Goal: Information Seeking & Learning: Learn about a topic

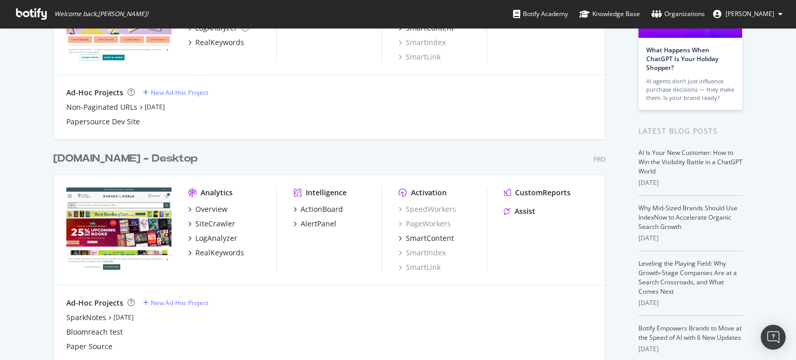
scroll to position [138, 0]
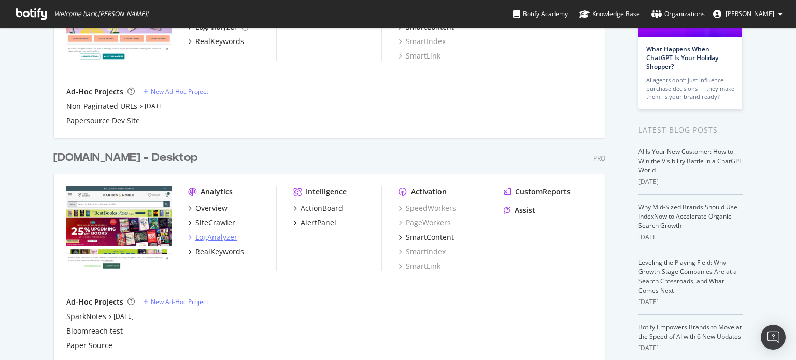
click at [205, 240] on div "LogAnalyzer" at bounding box center [216, 237] width 42 height 10
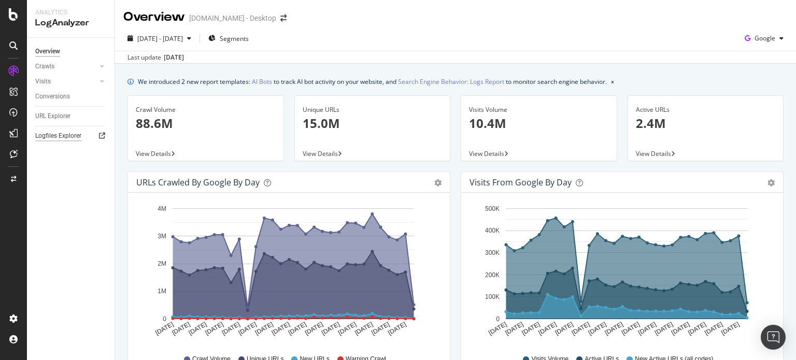
click at [58, 135] on div "Logfiles Explorer" at bounding box center [58, 136] width 46 height 11
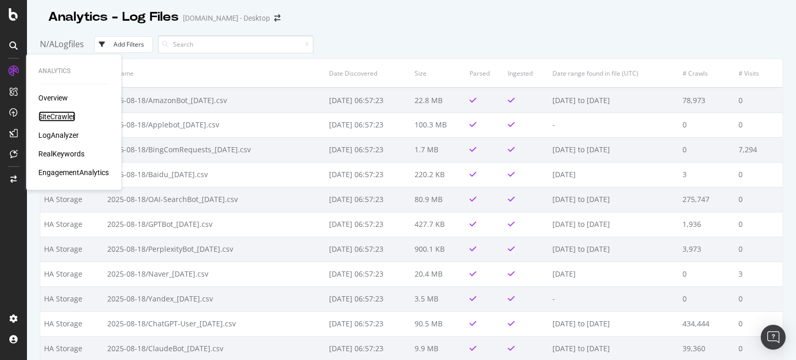
click at [61, 118] on div "SiteCrawler" at bounding box center [56, 116] width 37 height 10
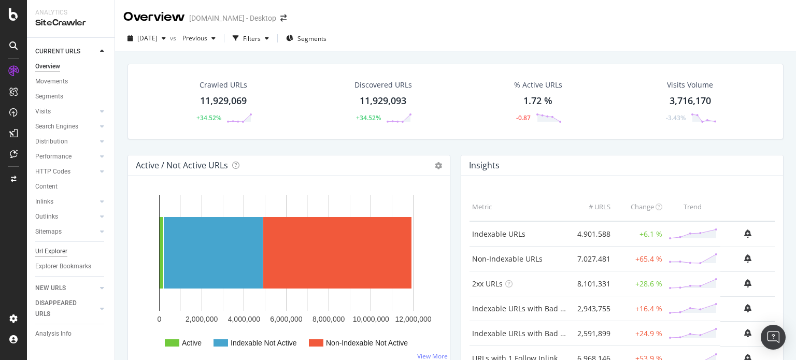
click at [48, 252] on div "Url Explorer" at bounding box center [51, 251] width 32 height 11
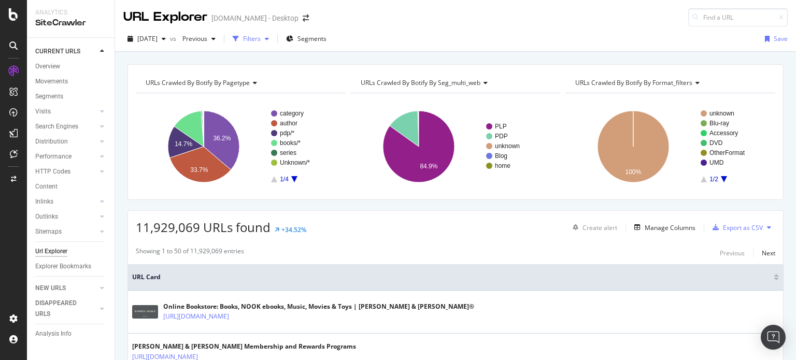
click at [273, 36] on div "button" at bounding box center [267, 39] width 12 height 6
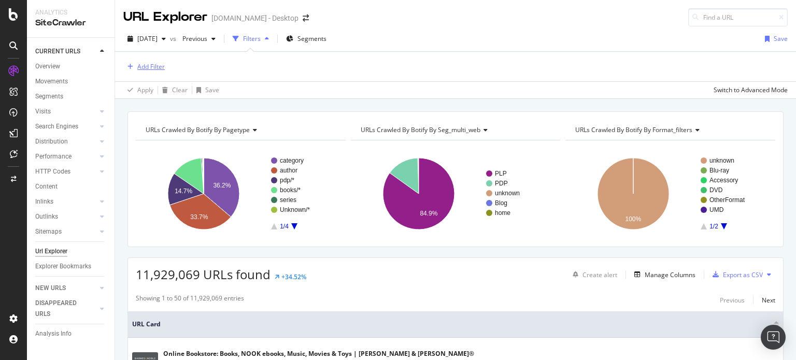
click at [147, 61] on button "Add Filter" at bounding box center [143, 67] width 41 height 12
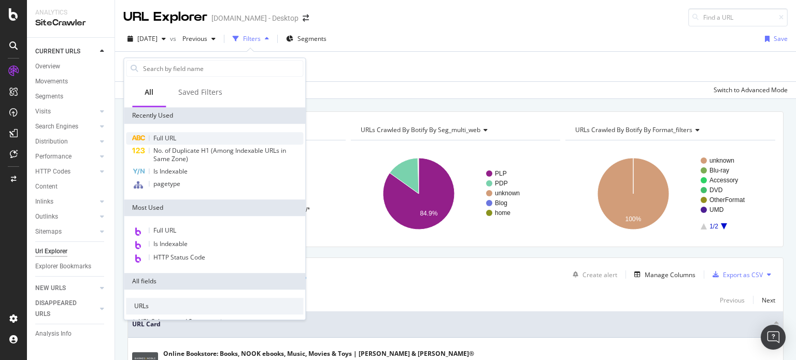
click at [167, 142] on span "Full URL" at bounding box center [164, 138] width 23 height 9
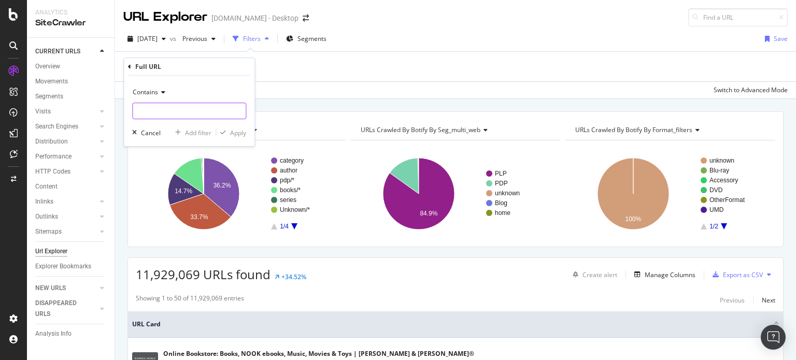
click at [189, 116] on input "text" at bounding box center [189, 111] width 113 height 17
type input "account/kidsclub"
click at [241, 132] on div "Apply" at bounding box center [238, 133] width 16 height 9
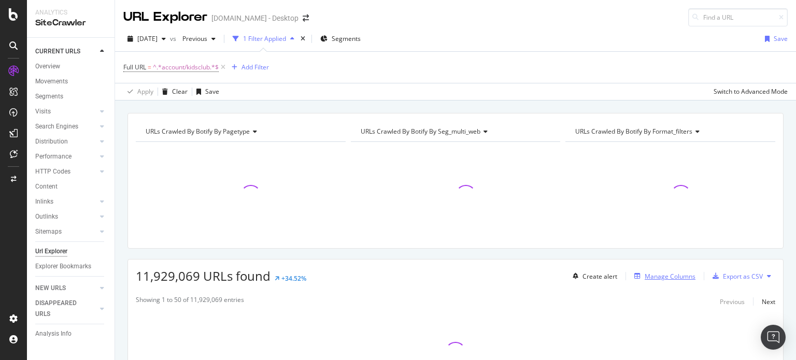
click at [663, 280] on div "Manage Columns" at bounding box center [662, 276] width 65 height 11
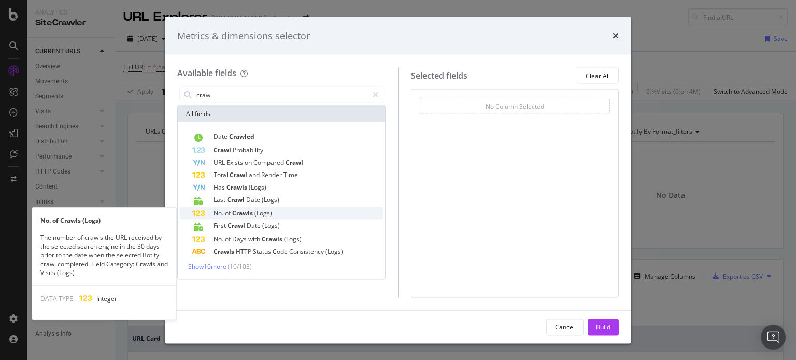
click at [275, 217] on div "No. of Crawls (Logs)" at bounding box center [287, 213] width 191 height 12
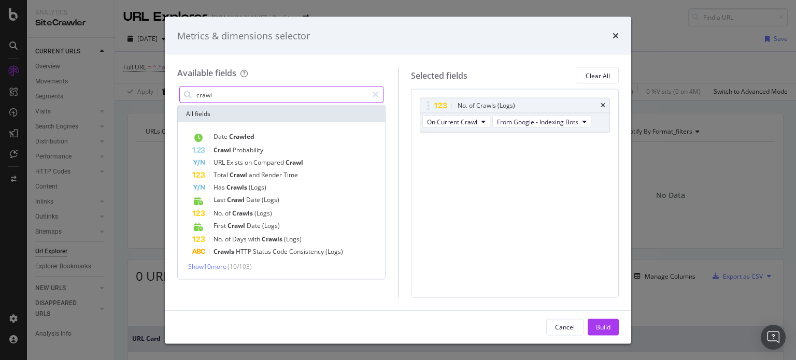
click at [231, 92] on input "crawl" at bounding box center [281, 95] width 173 height 16
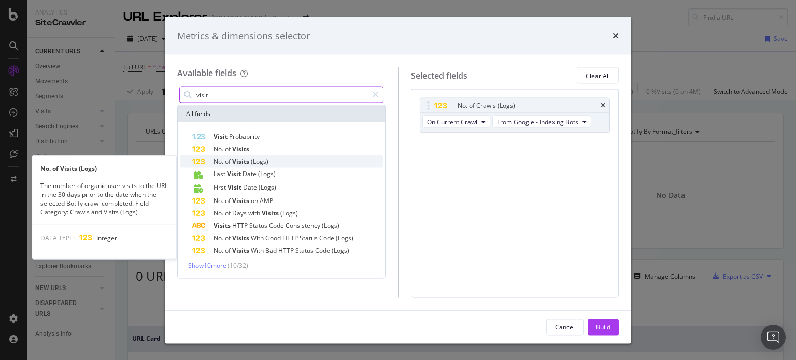
type input "visit"
click at [259, 161] on span "(Logs)" at bounding box center [260, 161] width 18 height 9
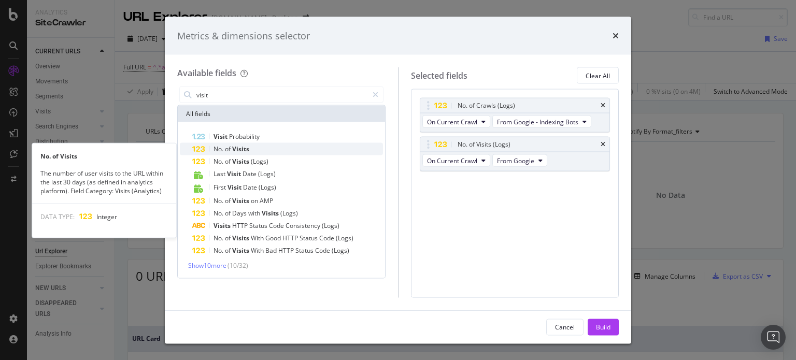
click at [275, 150] on div "No. of Visits" at bounding box center [287, 149] width 191 height 12
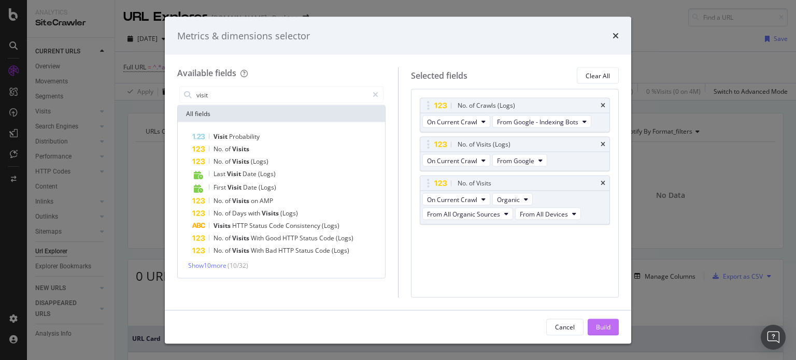
click at [608, 326] on div "Build" at bounding box center [603, 326] width 15 height 9
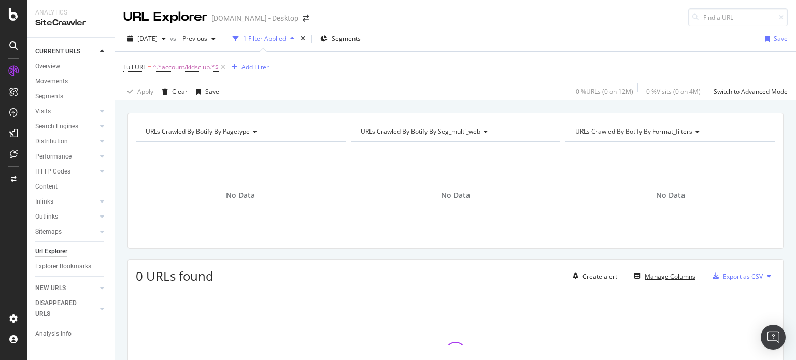
scroll to position [20, 0]
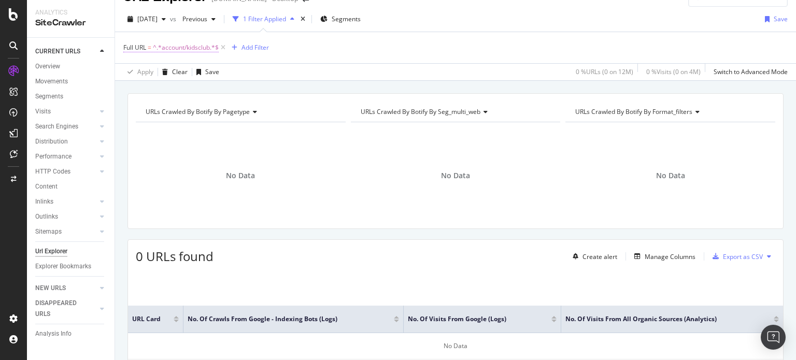
click at [182, 47] on span "^.*account/kidsclub.*$" at bounding box center [186, 47] width 66 height 15
type input "1pbl"
click at [233, 113] on div "Apply" at bounding box center [238, 111] width 16 height 9
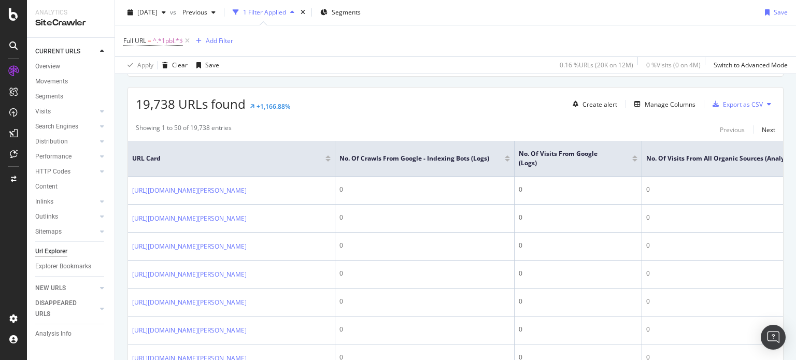
scroll to position [182, 0]
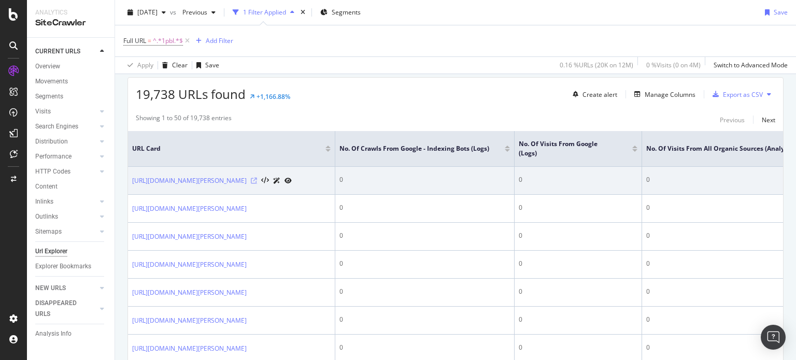
click at [257, 184] on icon at bounding box center [254, 181] width 6 height 6
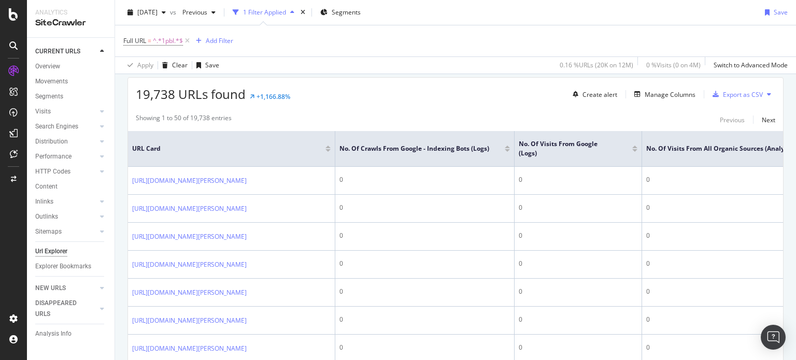
click at [507, 149] on div at bounding box center [507, 150] width 5 height 3
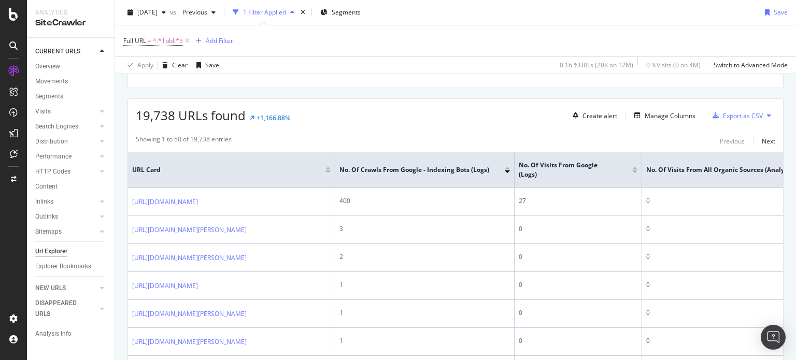
scroll to position [138, 0]
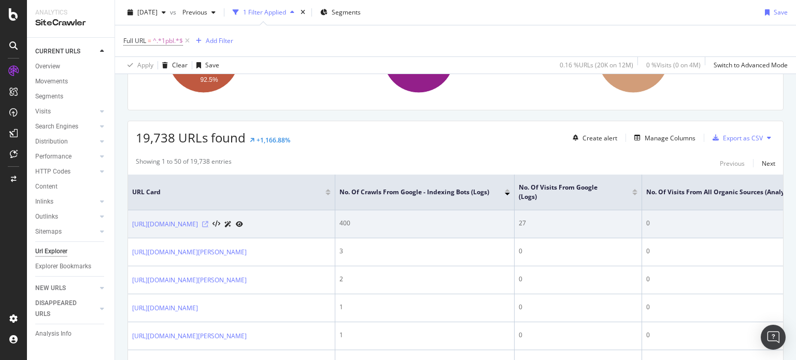
click at [208, 223] on icon at bounding box center [205, 224] width 6 height 6
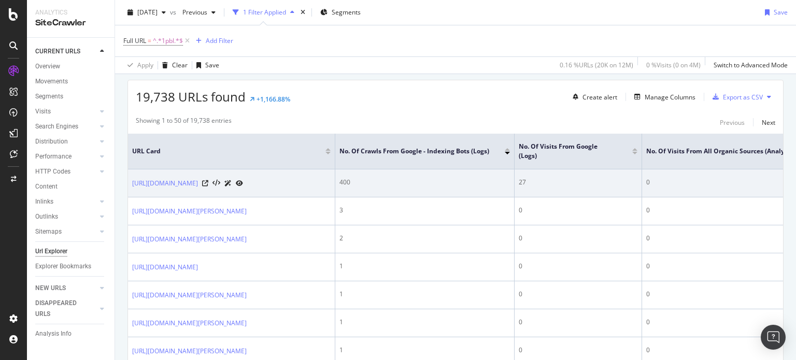
scroll to position [183, 0]
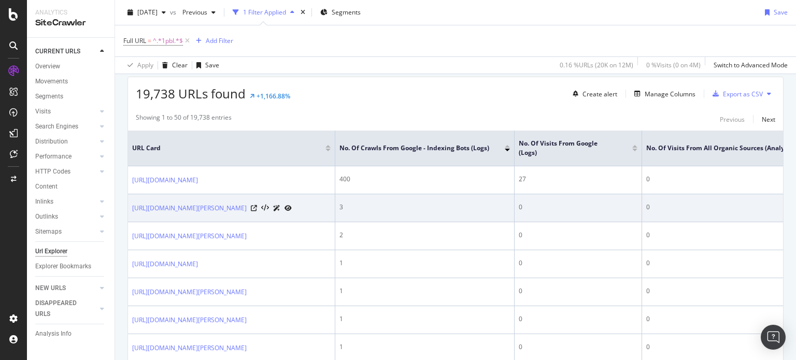
click at [280, 212] on icon at bounding box center [276, 208] width 7 height 6
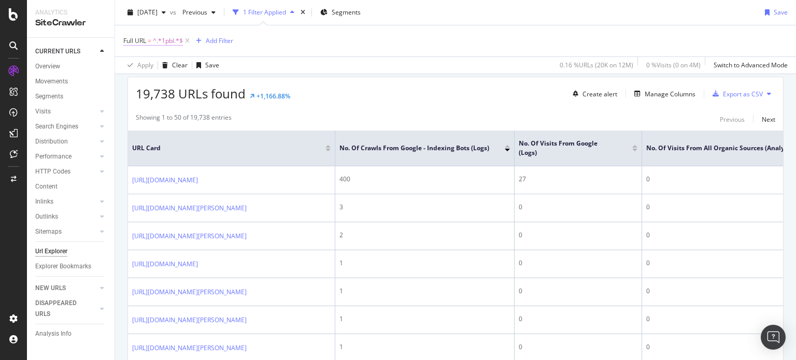
click at [166, 38] on span "^.*1pbl.*$" at bounding box center [168, 41] width 30 height 15
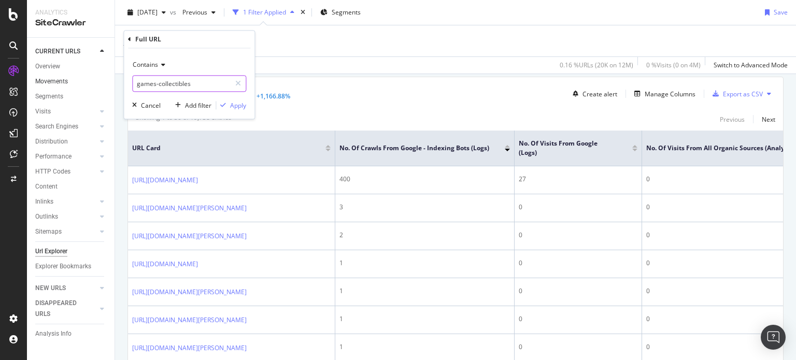
type input "games-collectibles"
click at [231, 107] on div "Apply" at bounding box center [238, 105] width 16 height 9
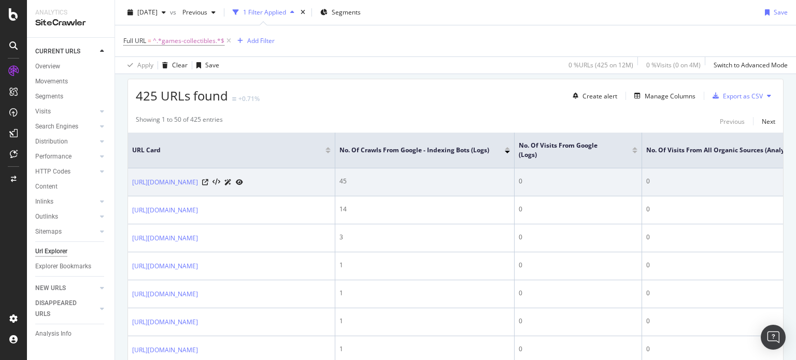
scroll to position [180, 0]
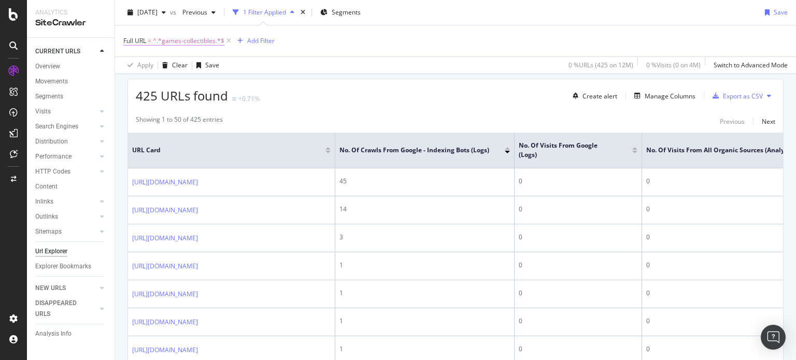
click at [205, 37] on span "^.*games-collectibles.*$" at bounding box center [189, 41] width 72 height 15
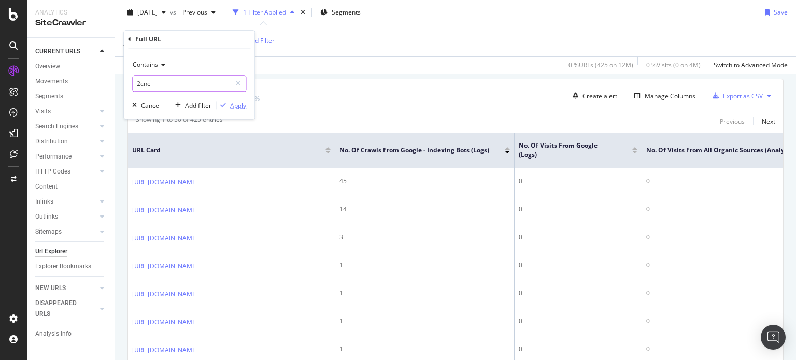
type input "2cnc"
click at [234, 107] on div "Apply" at bounding box center [238, 105] width 16 height 9
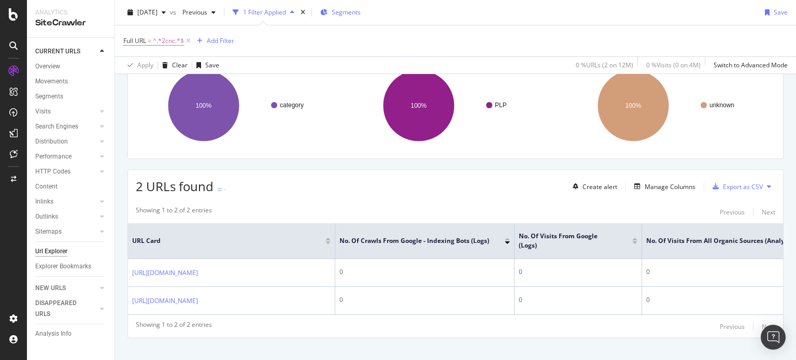
scroll to position [131, 0]
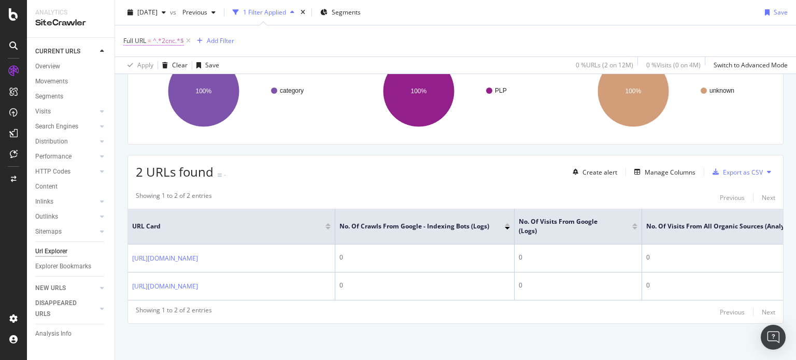
click at [164, 43] on span "^.*2cnc.*$" at bounding box center [168, 41] width 31 height 15
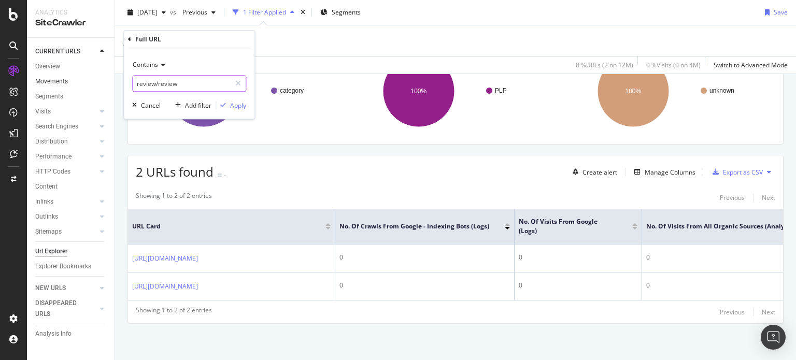
type input "review/review"
click at [247, 108] on div "Contains review/review Cancel Add filter Apply" at bounding box center [189, 84] width 131 height 71
click at [241, 107] on div "Apply" at bounding box center [238, 105] width 16 height 9
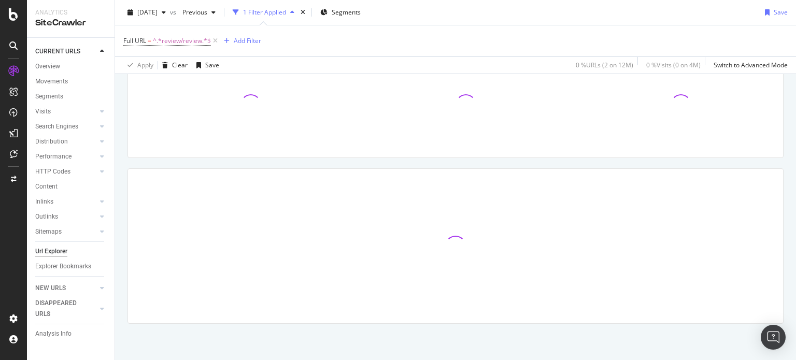
scroll to position [90, 0]
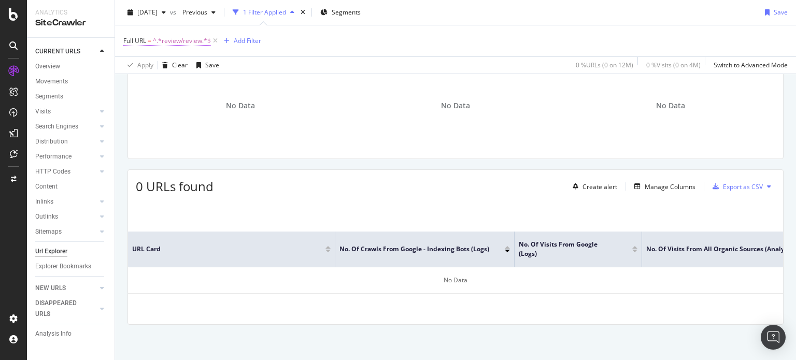
click at [180, 40] on span "^.*review/review.*$" at bounding box center [182, 41] width 58 height 15
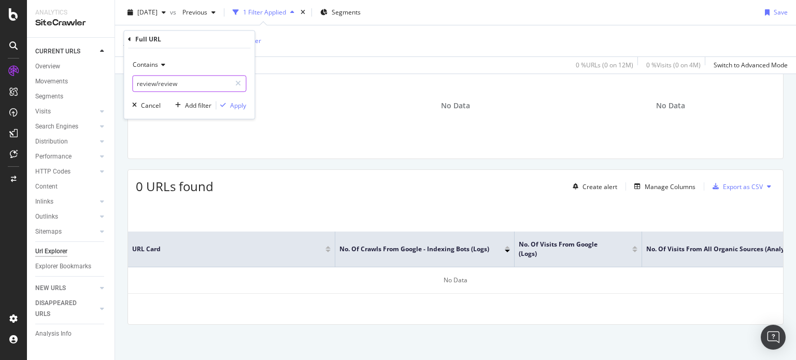
click at [164, 85] on input "review/review" at bounding box center [182, 84] width 98 height 17
click at [152, 86] on input "review/review" at bounding box center [182, 84] width 98 height 17
drag, startPoint x: 155, startPoint y: 86, endPoint x: 261, endPoint y: 80, distance: 106.9
click at [261, 80] on body "Analytics SiteCrawler CURRENT URLS Overview Movements Segments Visits Analysis …" at bounding box center [398, 180] width 796 height 360
type input "review"
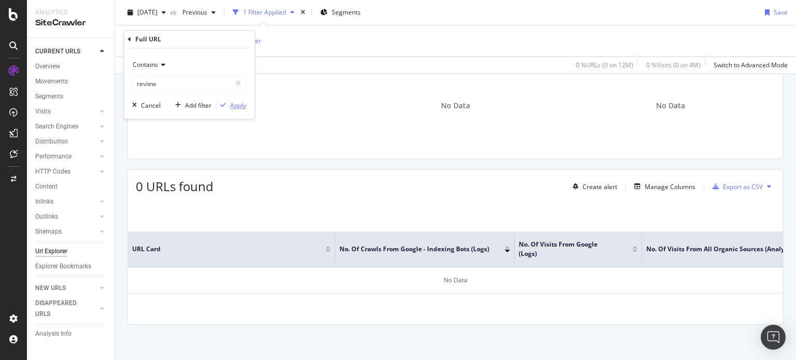
click at [238, 103] on div "Apply" at bounding box center [238, 105] width 16 height 9
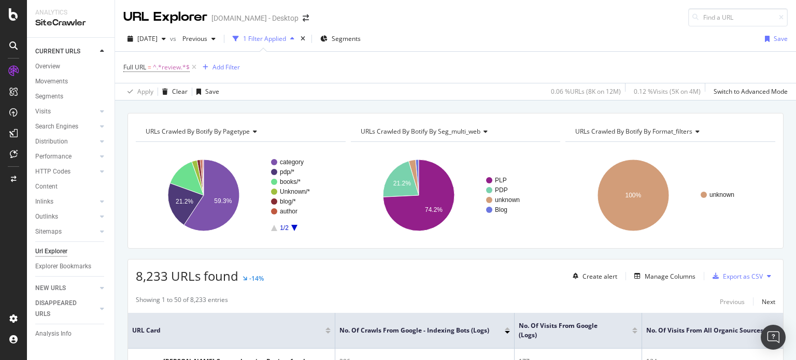
scroll to position [155, 0]
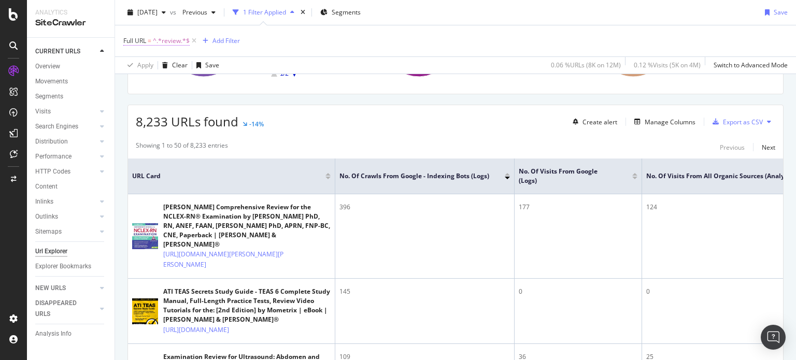
click at [169, 39] on span "^.*review.*$" at bounding box center [171, 41] width 37 height 15
click at [193, 83] on input "review" at bounding box center [182, 84] width 98 height 17
type input "/"
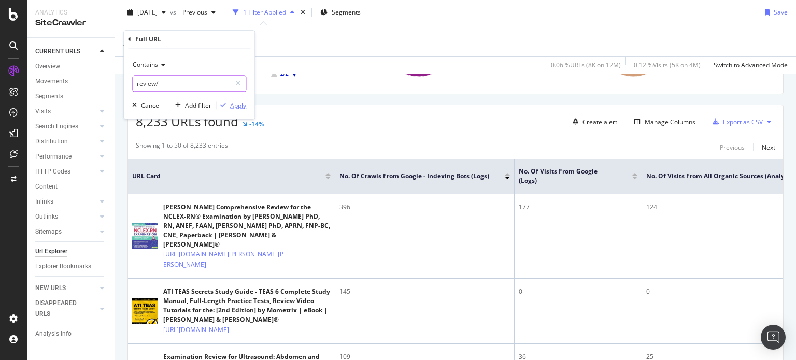
type input "review/"
click at [232, 107] on div "Apply" at bounding box center [238, 105] width 16 height 9
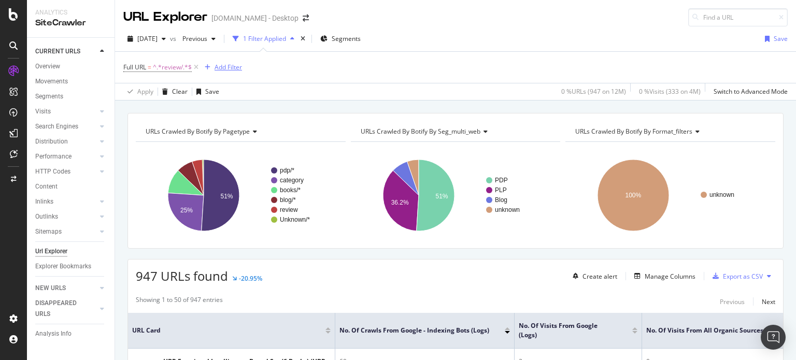
click at [219, 66] on div "Add Filter" at bounding box center [228, 67] width 27 height 9
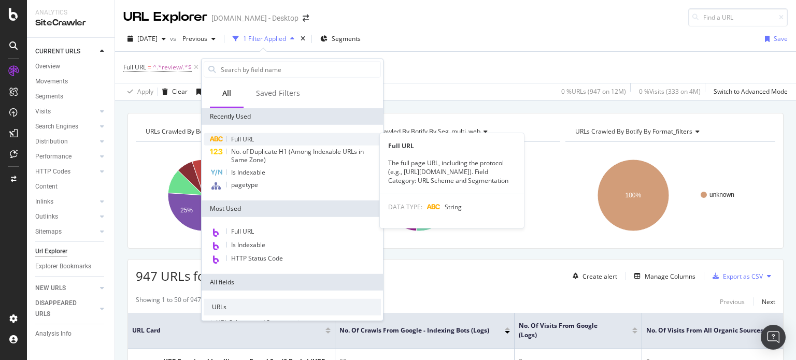
click at [269, 140] on div "Full URL" at bounding box center [292, 139] width 177 height 12
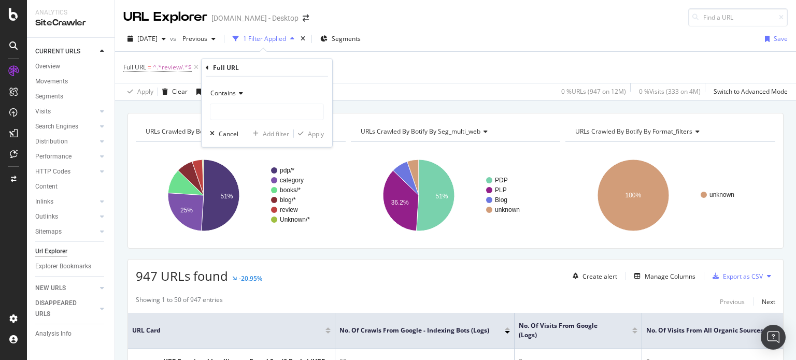
click at [242, 100] on div "Contains" at bounding box center [267, 93] width 114 height 17
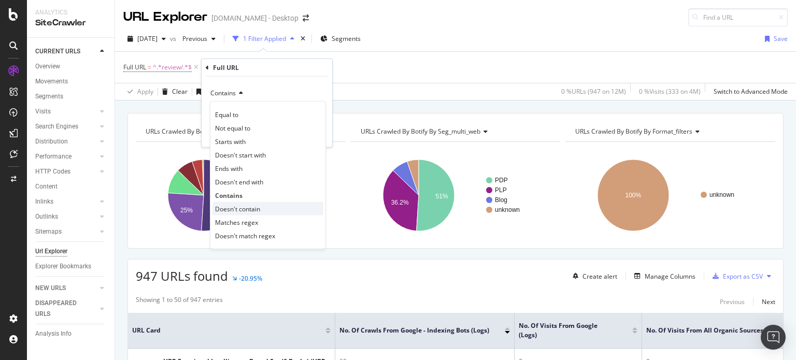
click at [257, 208] on span "Doesn't contain" at bounding box center [237, 208] width 45 height 9
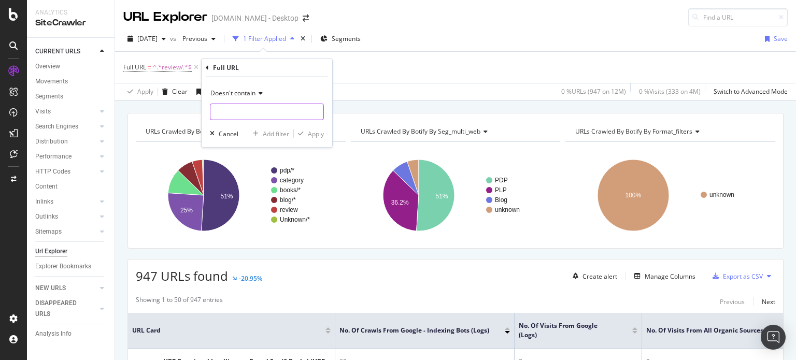
click at [265, 116] on input "text" at bounding box center [267, 112] width 113 height 17
type input "/w/"
click at [309, 130] on div "Apply" at bounding box center [316, 133] width 16 height 9
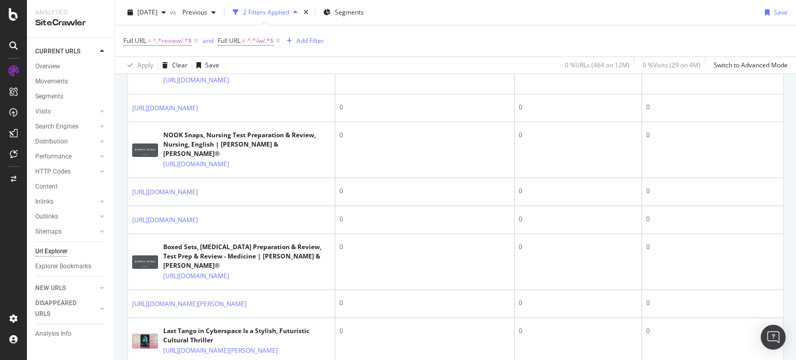
scroll to position [1947, 0]
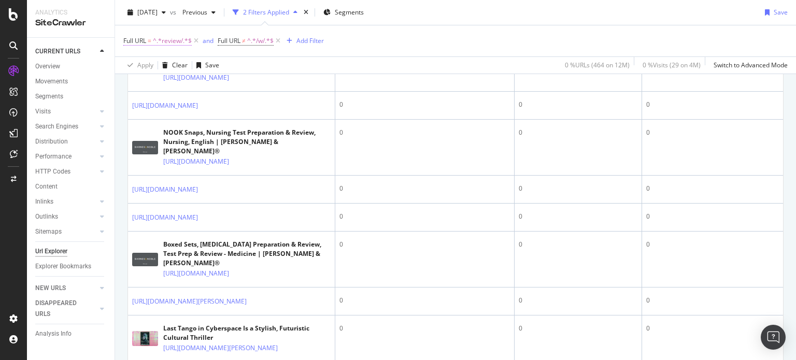
click at [174, 43] on span "^.*review/.*$" at bounding box center [172, 41] width 39 height 15
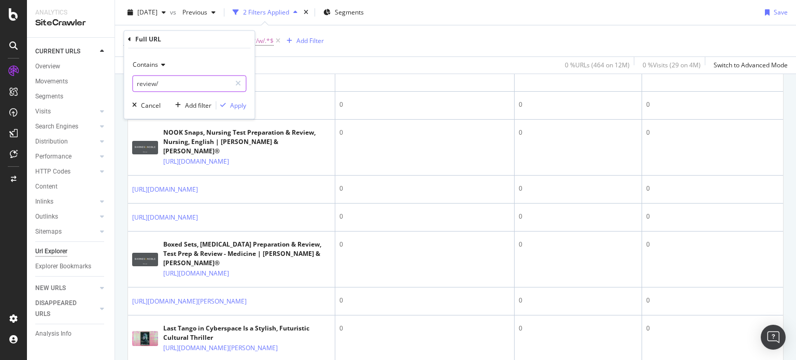
click at [185, 82] on input "review/" at bounding box center [182, 84] width 98 height 17
type input "ucc"
click at [242, 103] on div "Apply" at bounding box center [238, 105] width 16 height 9
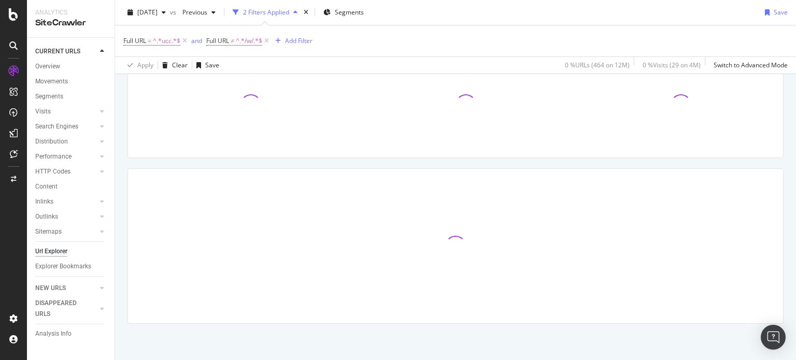
scroll to position [90, 0]
click at [267, 41] on icon at bounding box center [266, 41] width 9 height 10
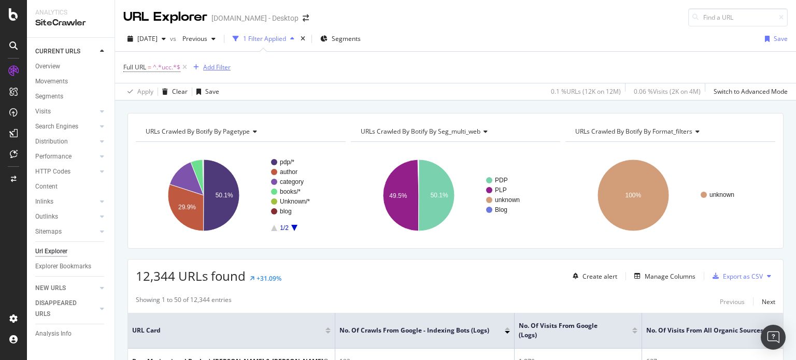
click at [222, 70] on div "Add Filter" at bounding box center [216, 67] width 27 height 9
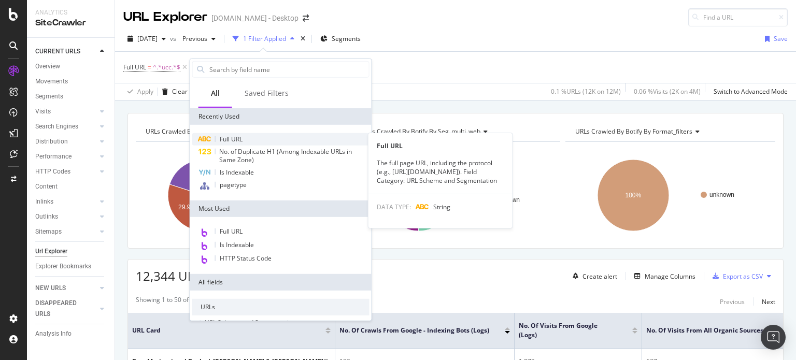
click at [243, 137] on div "Full URL" at bounding box center [280, 139] width 177 height 12
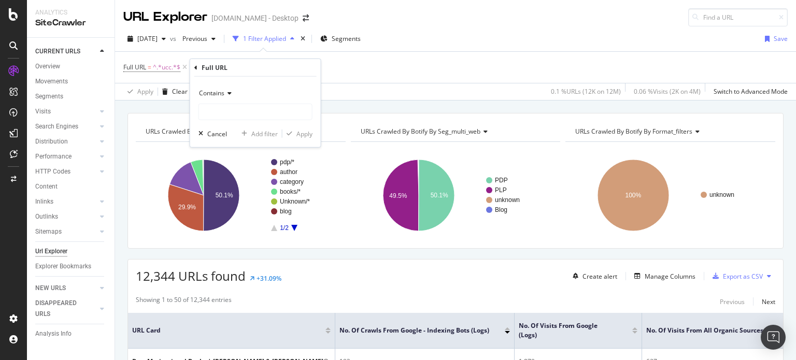
click at [225, 93] on icon at bounding box center [228, 93] width 7 height 6
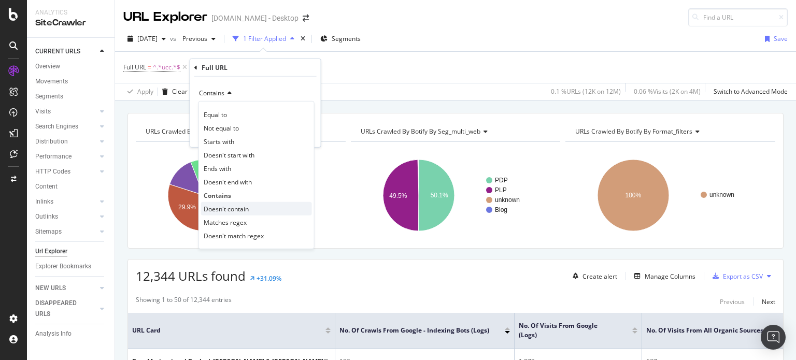
click at [227, 204] on span "Doesn't contain" at bounding box center [226, 208] width 45 height 9
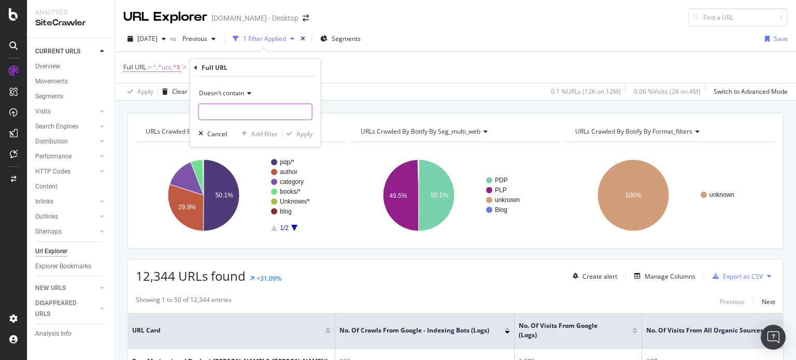
click at [241, 116] on input "text" at bounding box center [255, 112] width 113 height 17
type input "success"
click at [296, 131] on div "button" at bounding box center [290, 134] width 14 height 6
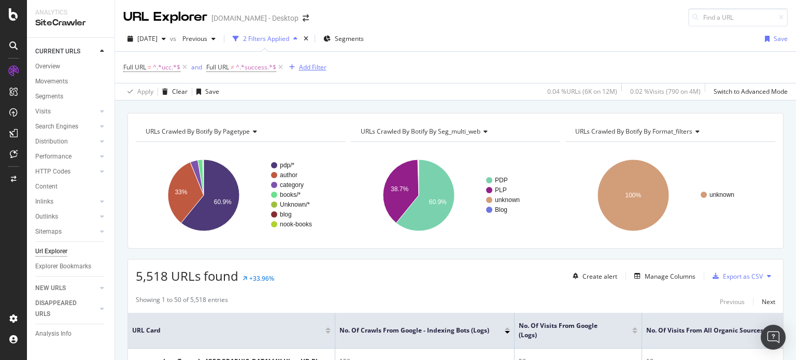
click at [320, 66] on div "Add Filter" at bounding box center [312, 67] width 27 height 9
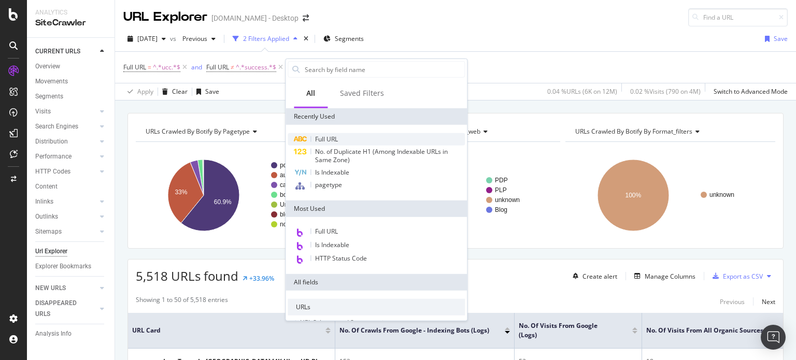
click at [352, 138] on div "Full URL" at bounding box center [376, 139] width 177 height 12
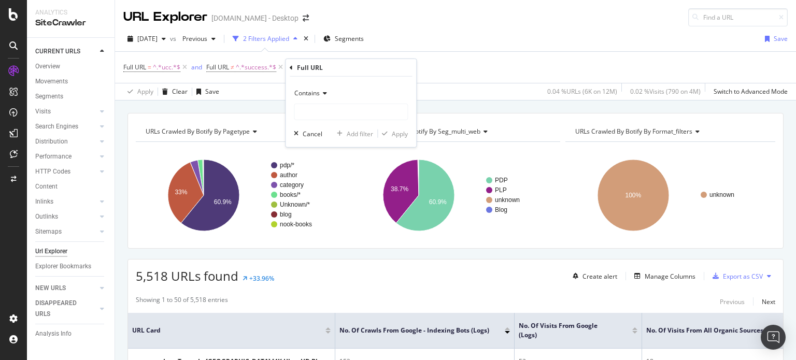
click at [318, 94] on span "Contains" at bounding box center [306, 93] width 25 height 9
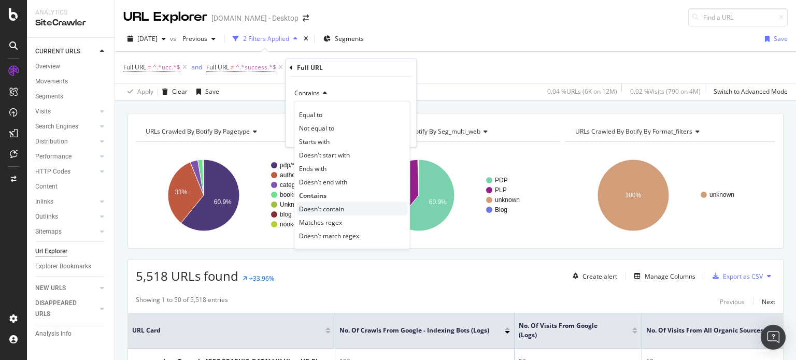
click at [329, 209] on span "Doesn't contain" at bounding box center [321, 208] width 45 height 9
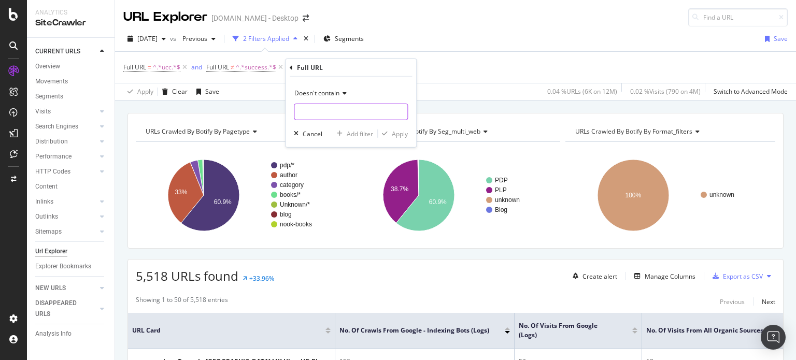
click at [341, 111] on input "text" at bounding box center [350, 112] width 113 height 17
type input "/w/"
click at [402, 134] on div "Apply" at bounding box center [400, 133] width 16 height 9
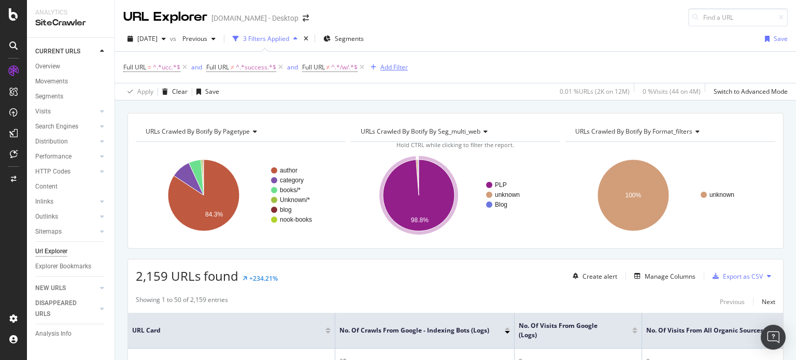
click at [403, 64] on div "Add Filter" at bounding box center [394, 67] width 27 height 9
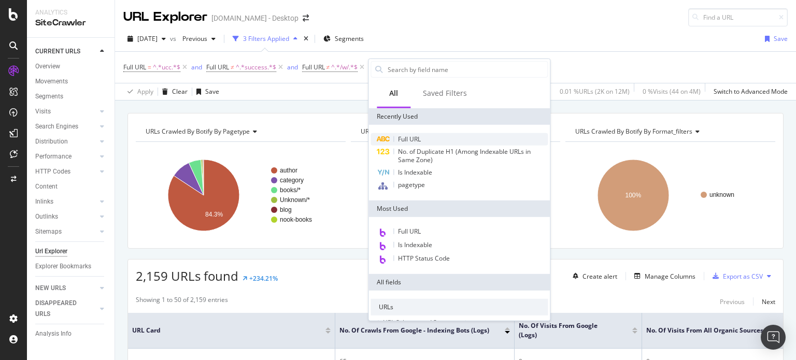
click at [454, 134] on div "Full URL" at bounding box center [459, 139] width 177 height 12
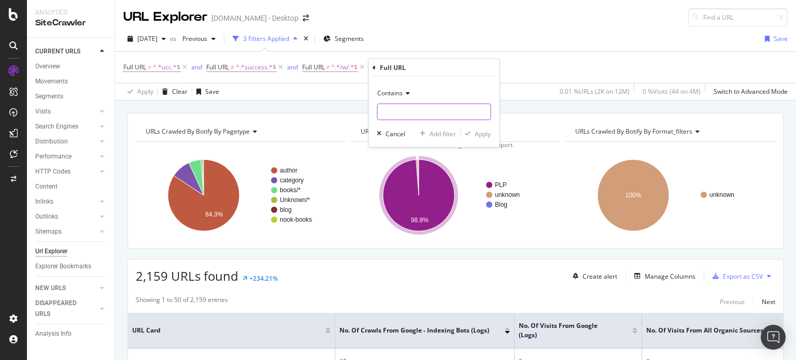
click at [423, 112] on input "text" at bounding box center [433, 112] width 113 height 17
type input "manga"
click at [485, 133] on div "Apply" at bounding box center [483, 133] width 16 height 9
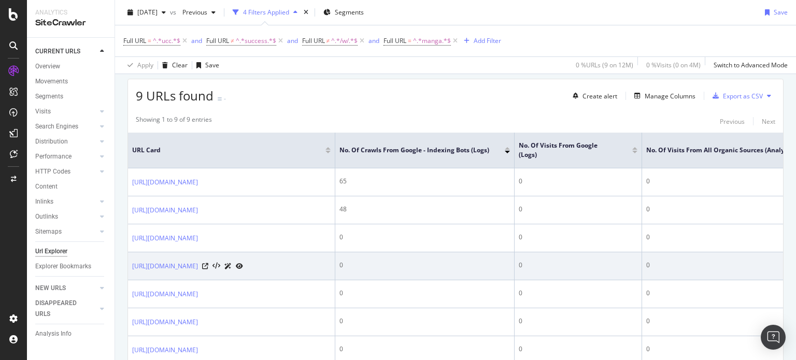
scroll to position [185, 0]
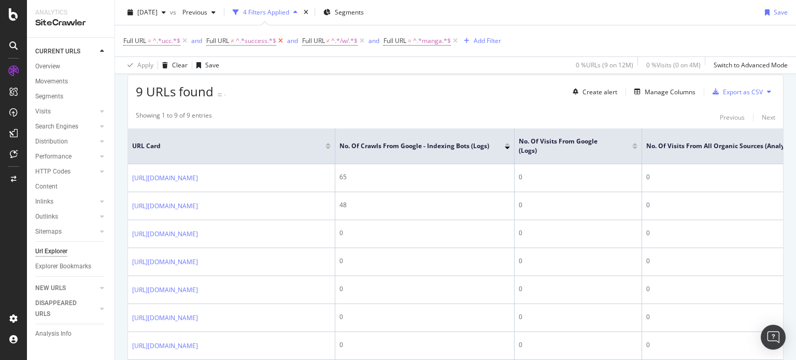
click at [283, 37] on icon at bounding box center [280, 41] width 9 height 10
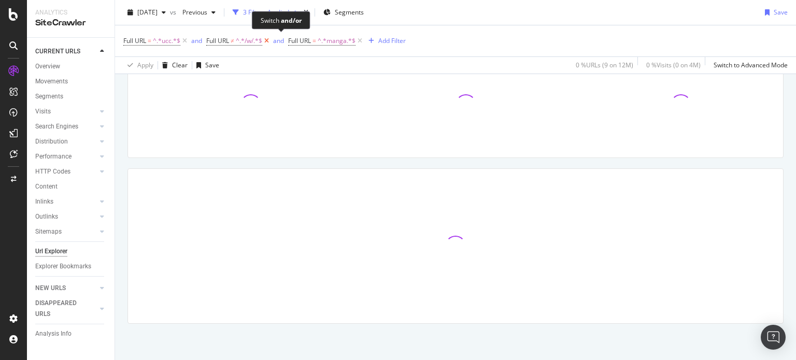
scroll to position [90, 0]
drag, startPoint x: 268, startPoint y: 41, endPoint x: 163, endPoint y: 39, distance: 104.8
click at [268, 40] on icon at bounding box center [266, 41] width 9 height 10
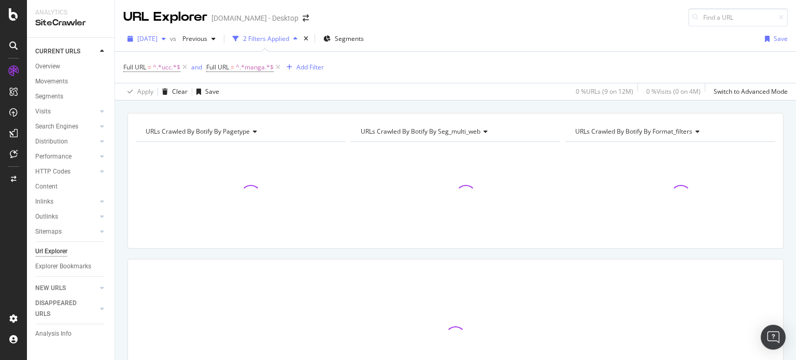
click at [158, 39] on span "[DATE]" at bounding box center [147, 38] width 20 height 9
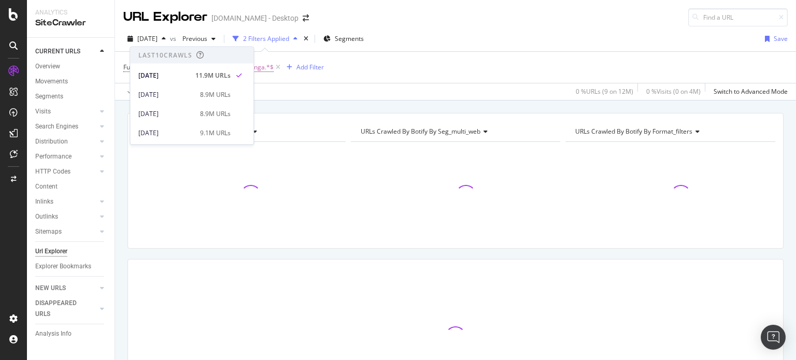
click at [369, 93] on div "Apply Clear Save 0 % URLs ( 9 on 12M ) 0 % Visits ( 0 on 4M ) Switch to Advance…" at bounding box center [455, 91] width 681 height 17
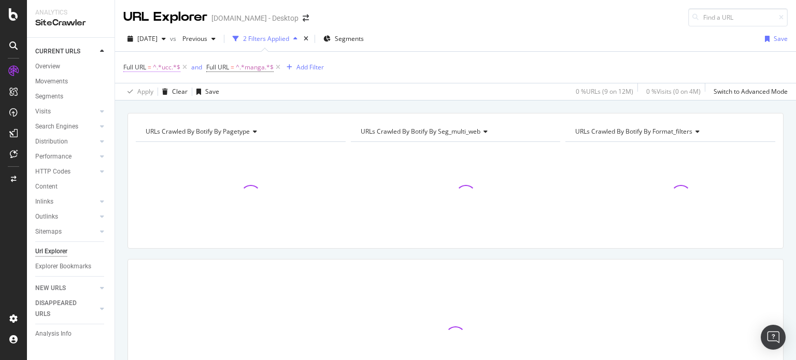
click at [150, 65] on span "=" at bounding box center [150, 67] width 4 height 9
click at [194, 116] on input "ucc" at bounding box center [182, 109] width 98 height 17
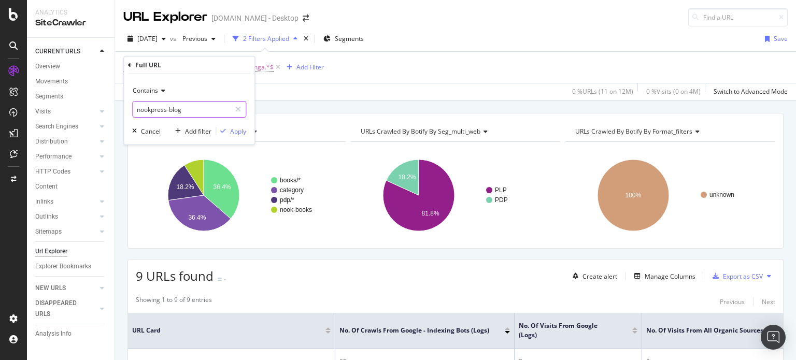
type input "nookpress-blog"
click at [243, 131] on div "Apply" at bounding box center [238, 131] width 16 height 9
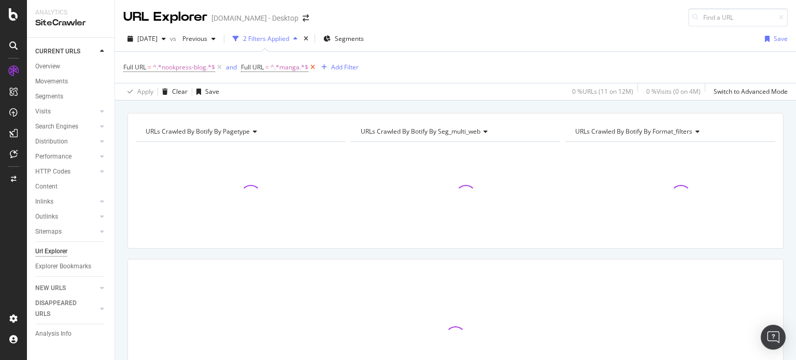
click at [315, 66] on icon at bounding box center [312, 67] width 9 height 10
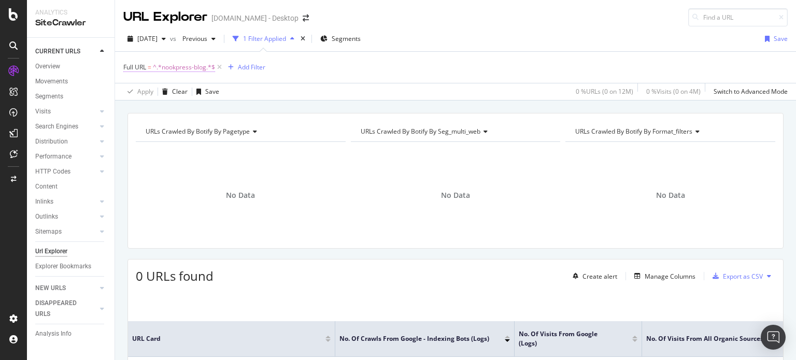
click at [188, 68] on span "^.*nookpress-blog.*$" at bounding box center [184, 67] width 62 height 15
type input "readouts"
click at [234, 130] on div "Apply" at bounding box center [238, 131] width 16 height 9
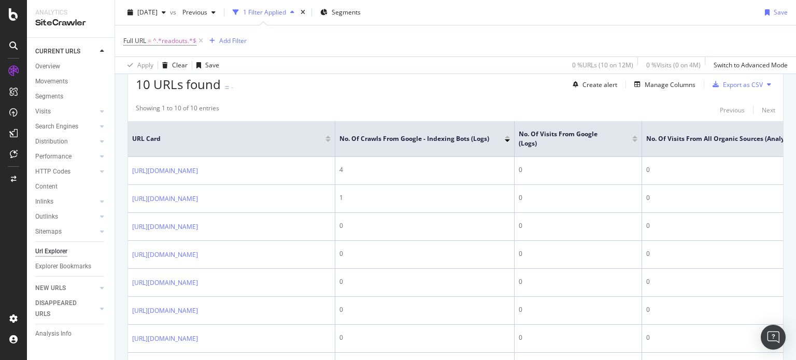
scroll to position [192, 0]
click at [172, 40] on span "^.*readouts.*$" at bounding box center [175, 41] width 44 height 15
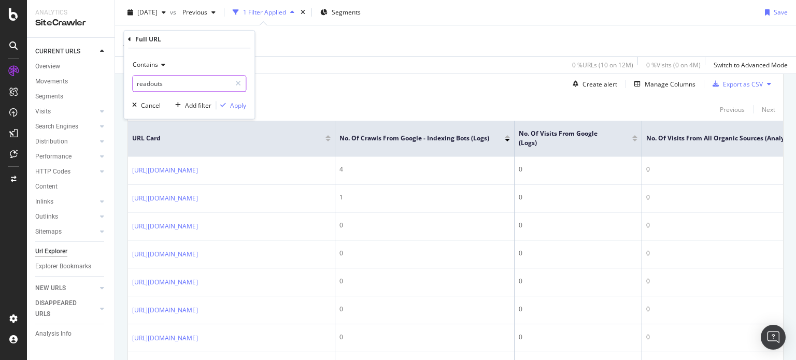
click at [199, 86] on input "readouts" at bounding box center [182, 84] width 98 height 17
type input "1d3u"
click at [240, 102] on div "Apply" at bounding box center [238, 105] width 16 height 9
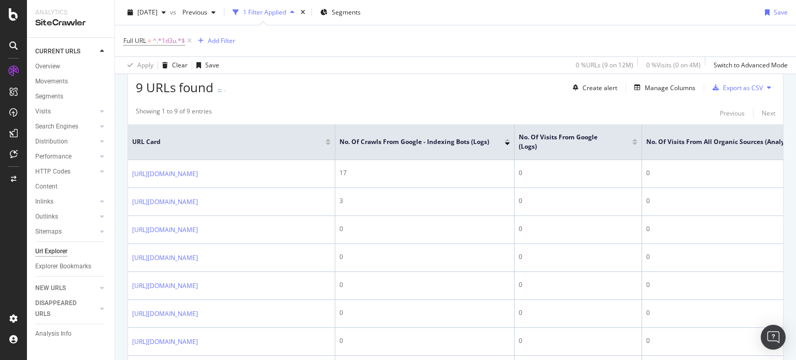
scroll to position [188, 0]
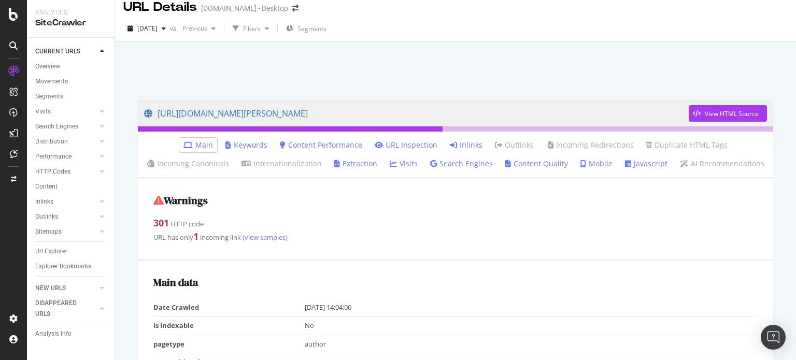
scroll to position [10, 0]
click at [272, 236] on link "(view samples)" at bounding box center [264, 236] width 47 height 9
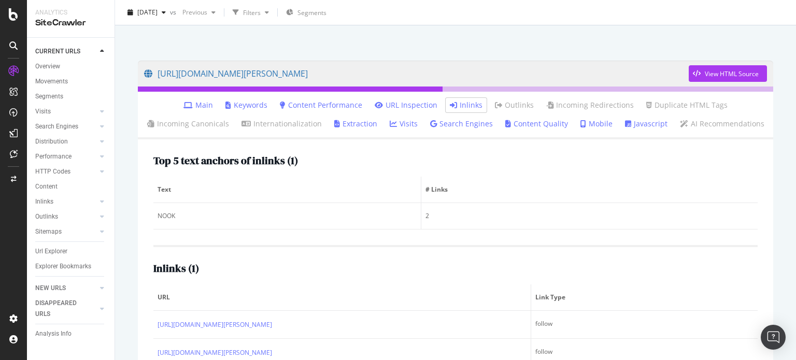
scroll to position [82, 0]
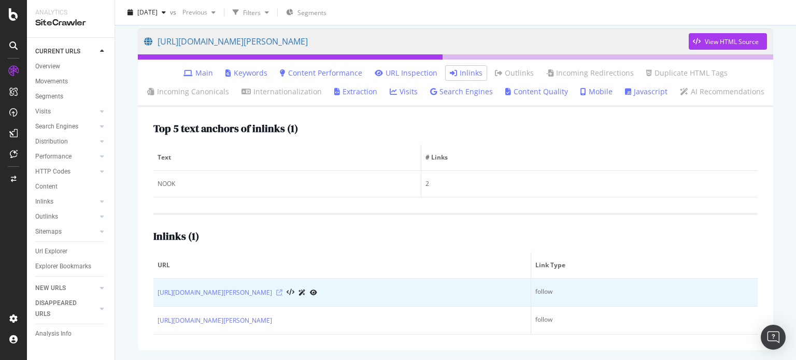
click at [283, 291] on icon at bounding box center [279, 293] width 6 height 6
